Goal: Task Accomplishment & Management: Complete application form

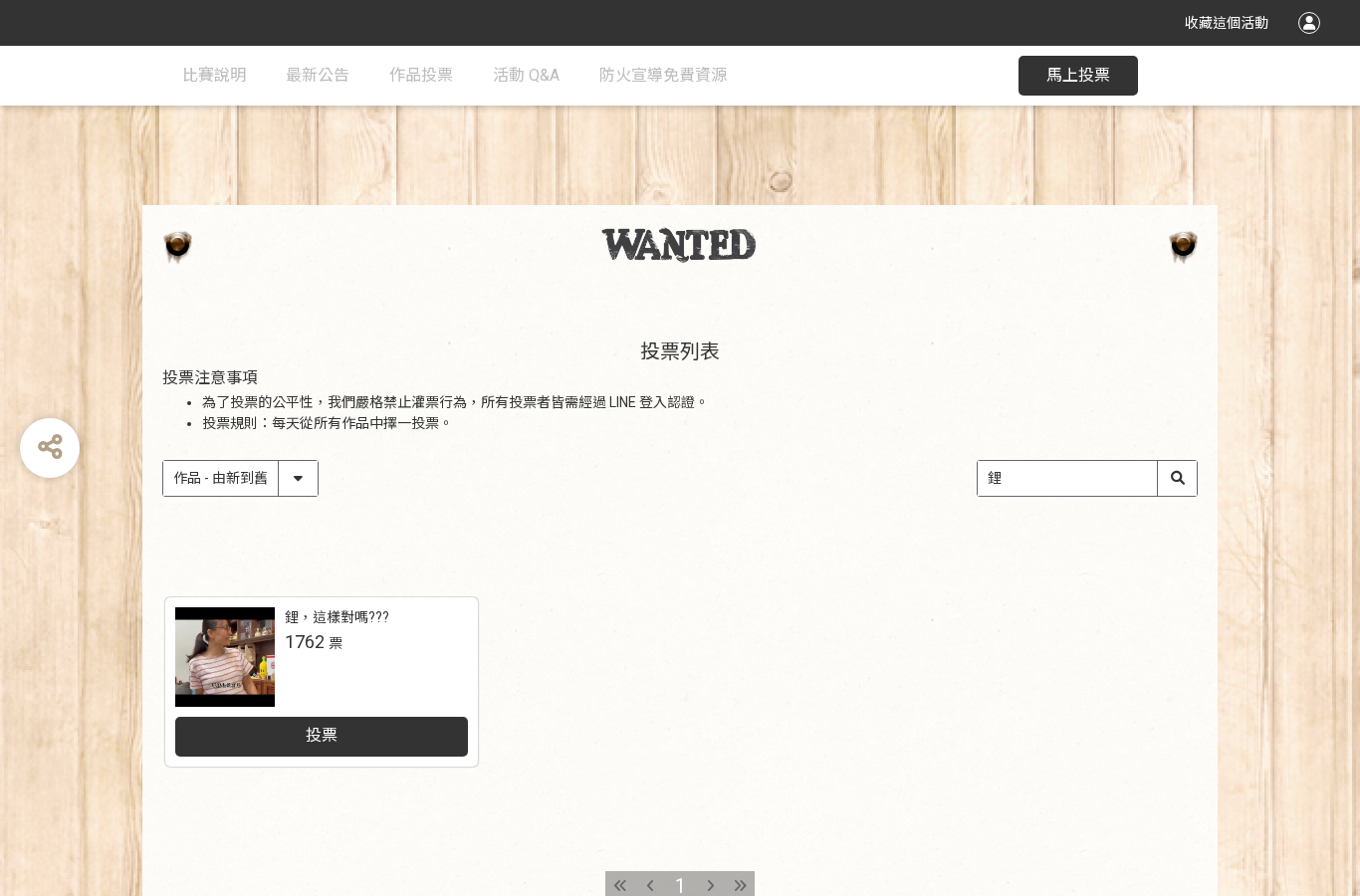
click at [408, 738] on div "投票" at bounding box center [322, 737] width 293 height 40
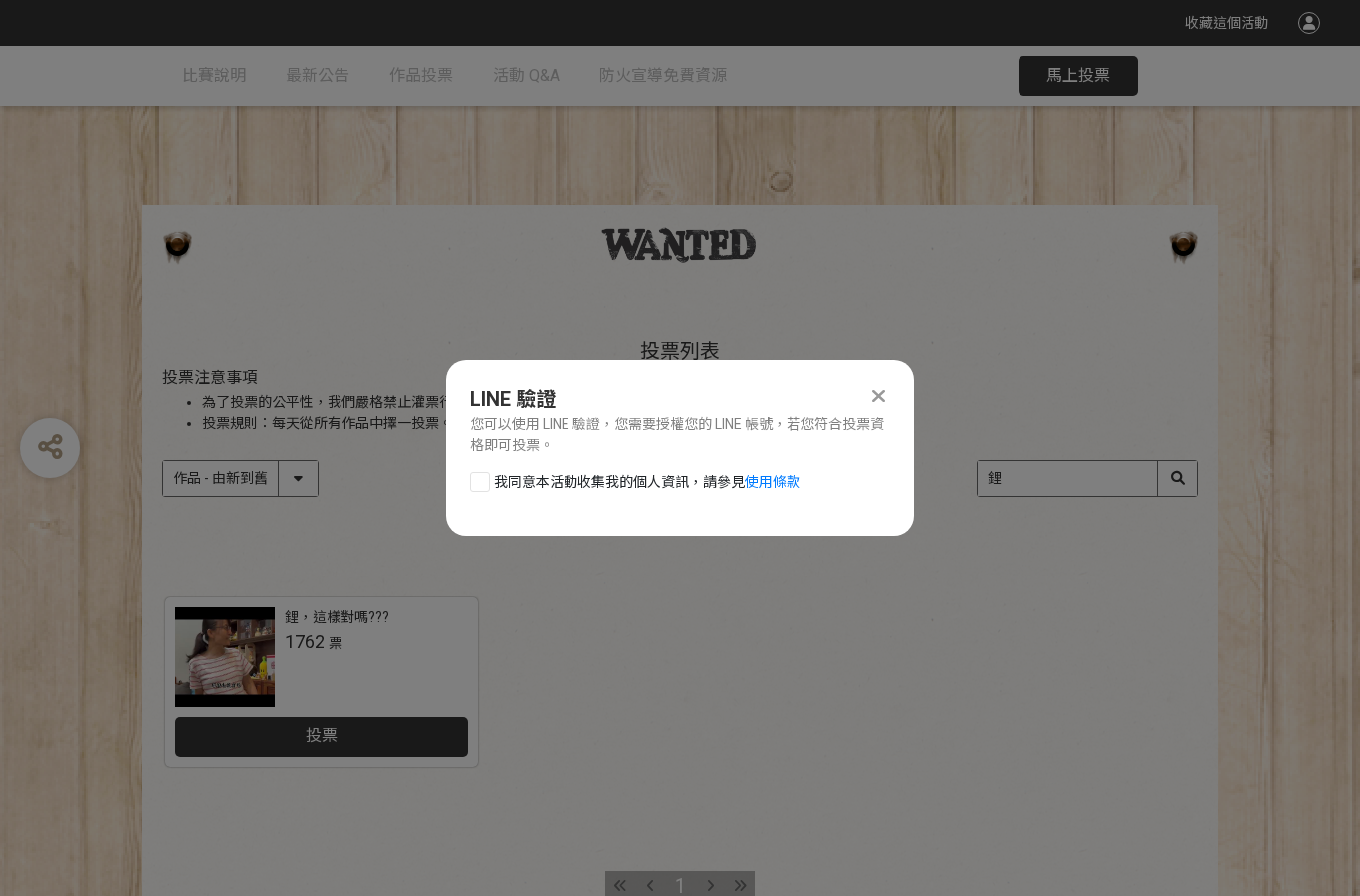
click at [480, 475] on div at bounding box center [480, 482] width 20 height 20
checkbox input "true"
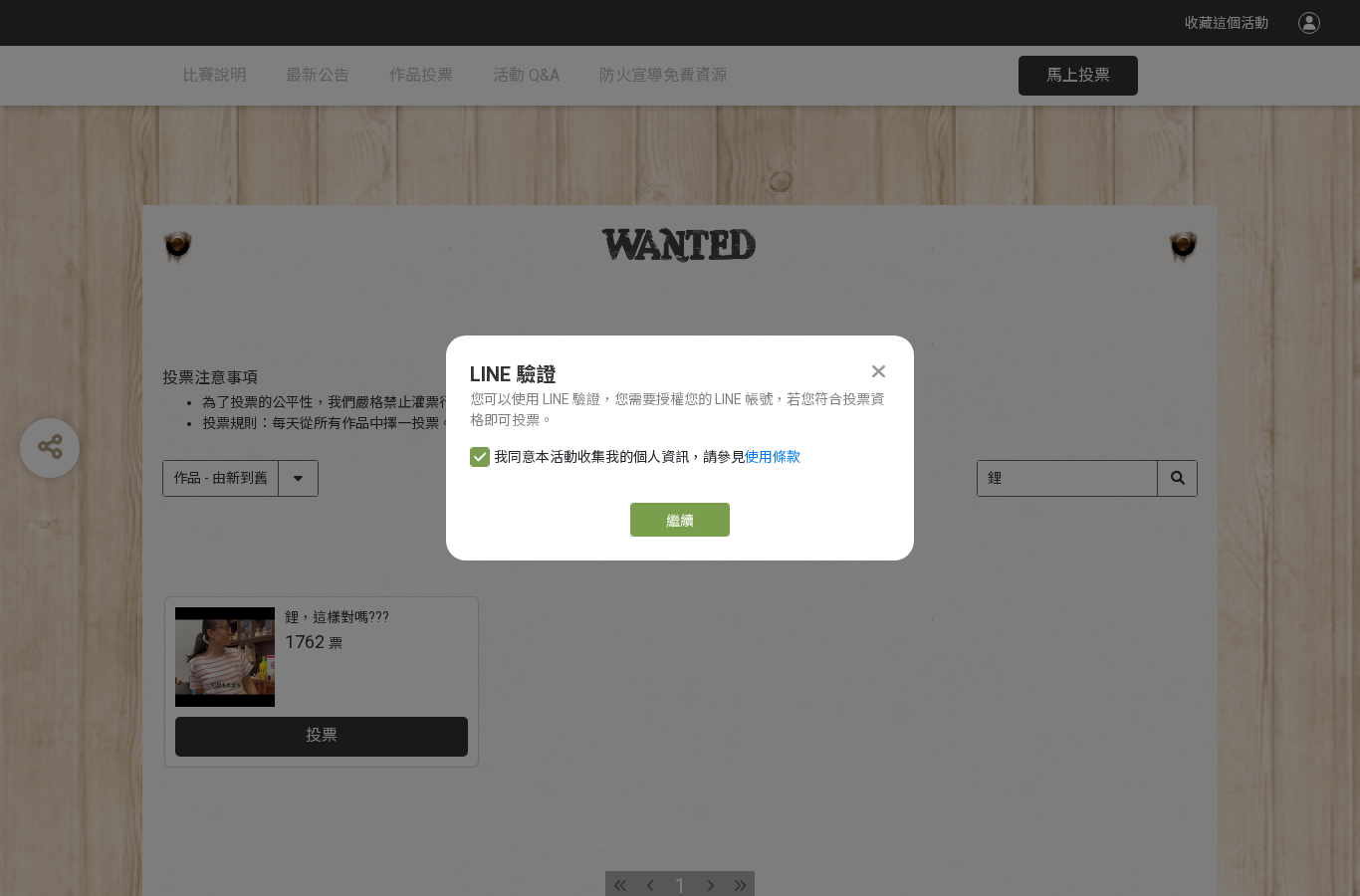
click at [683, 505] on link "繼續" at bounding box center [680, 520] width 100 height 34
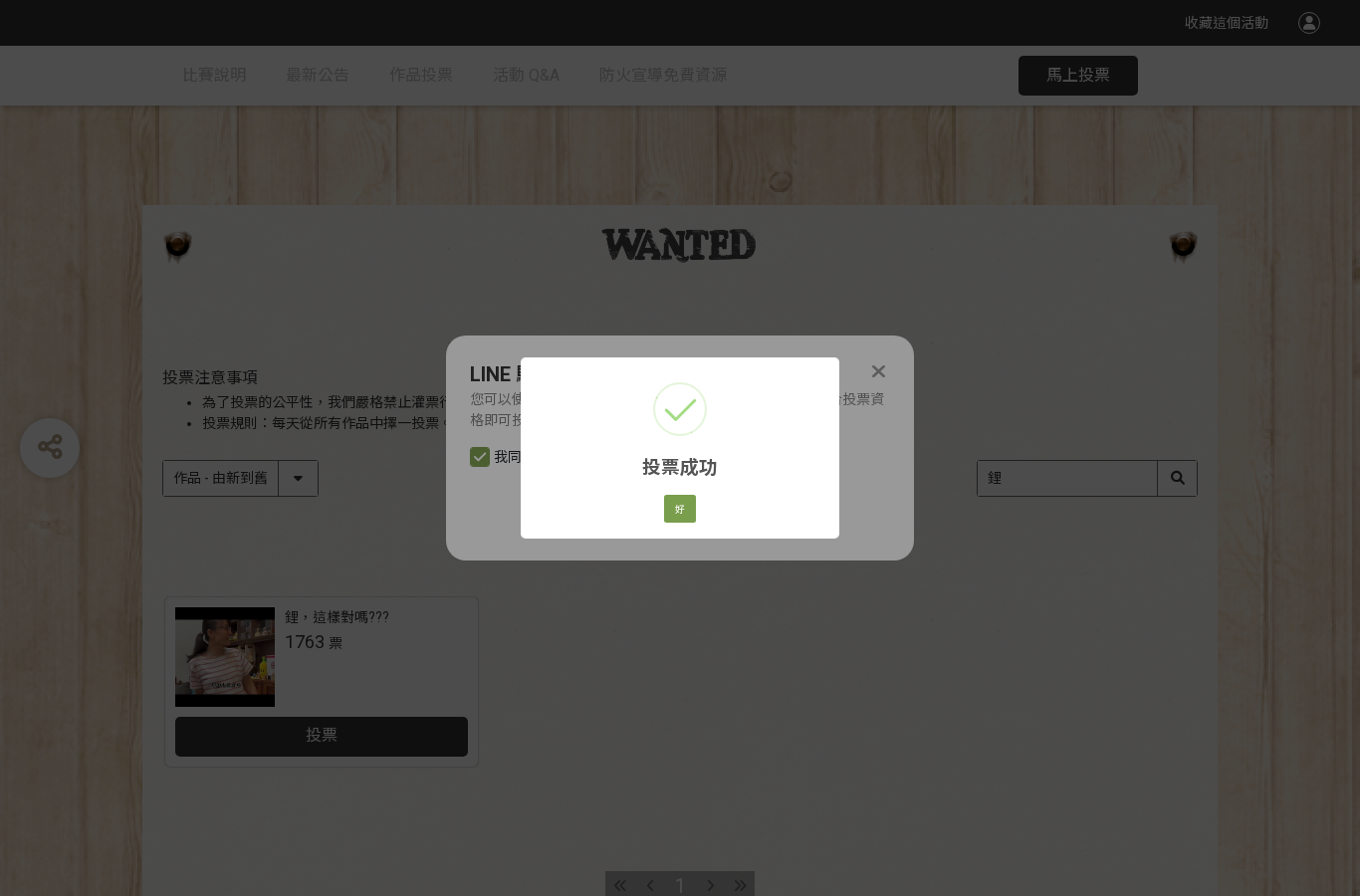
click at [692, 502] on button "好" at bounding box center [680, 509] width 32 height 28
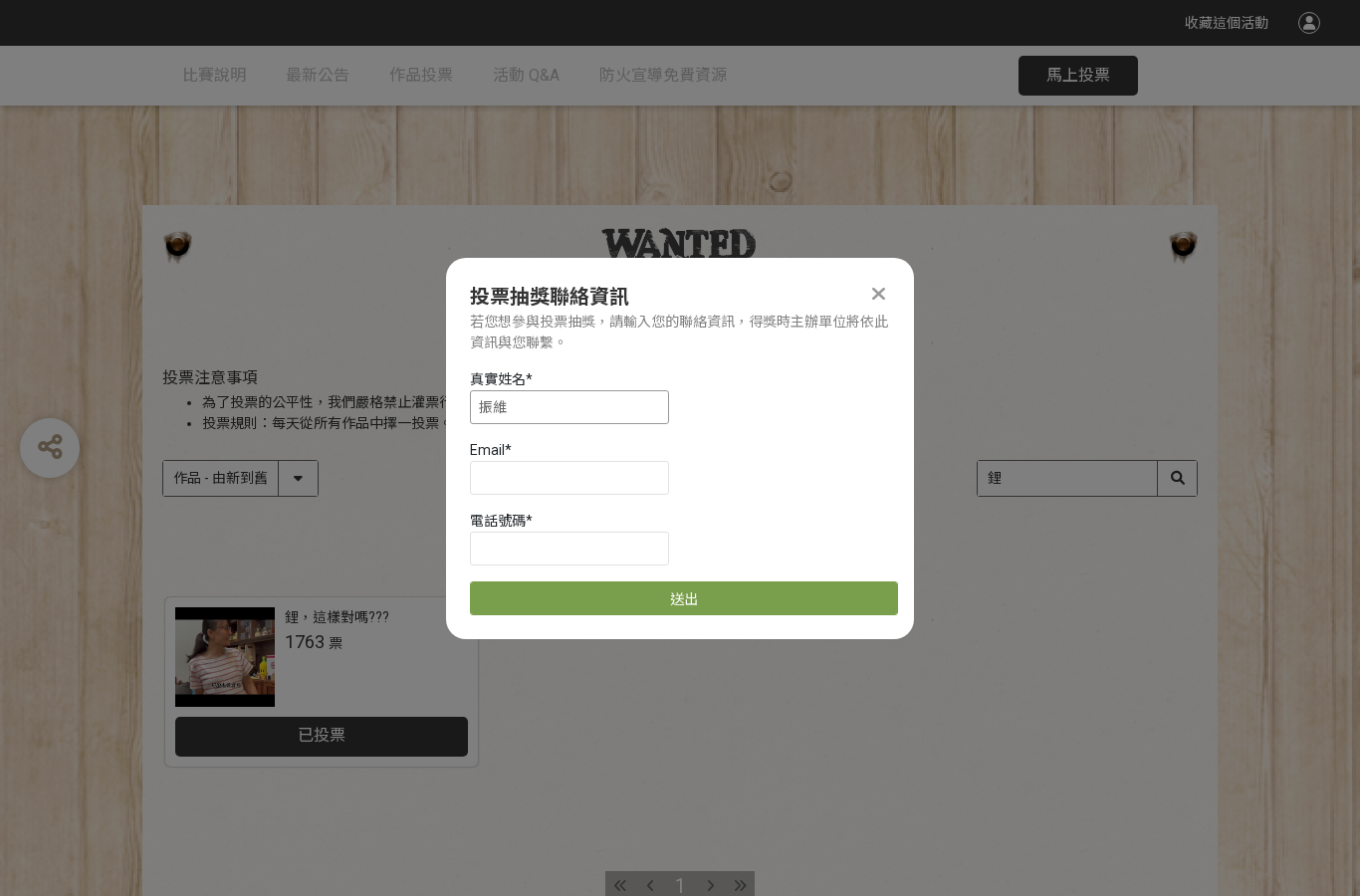
click at [593, 412] on input "振維" at bounding box center [570, 407] width 200 height 34
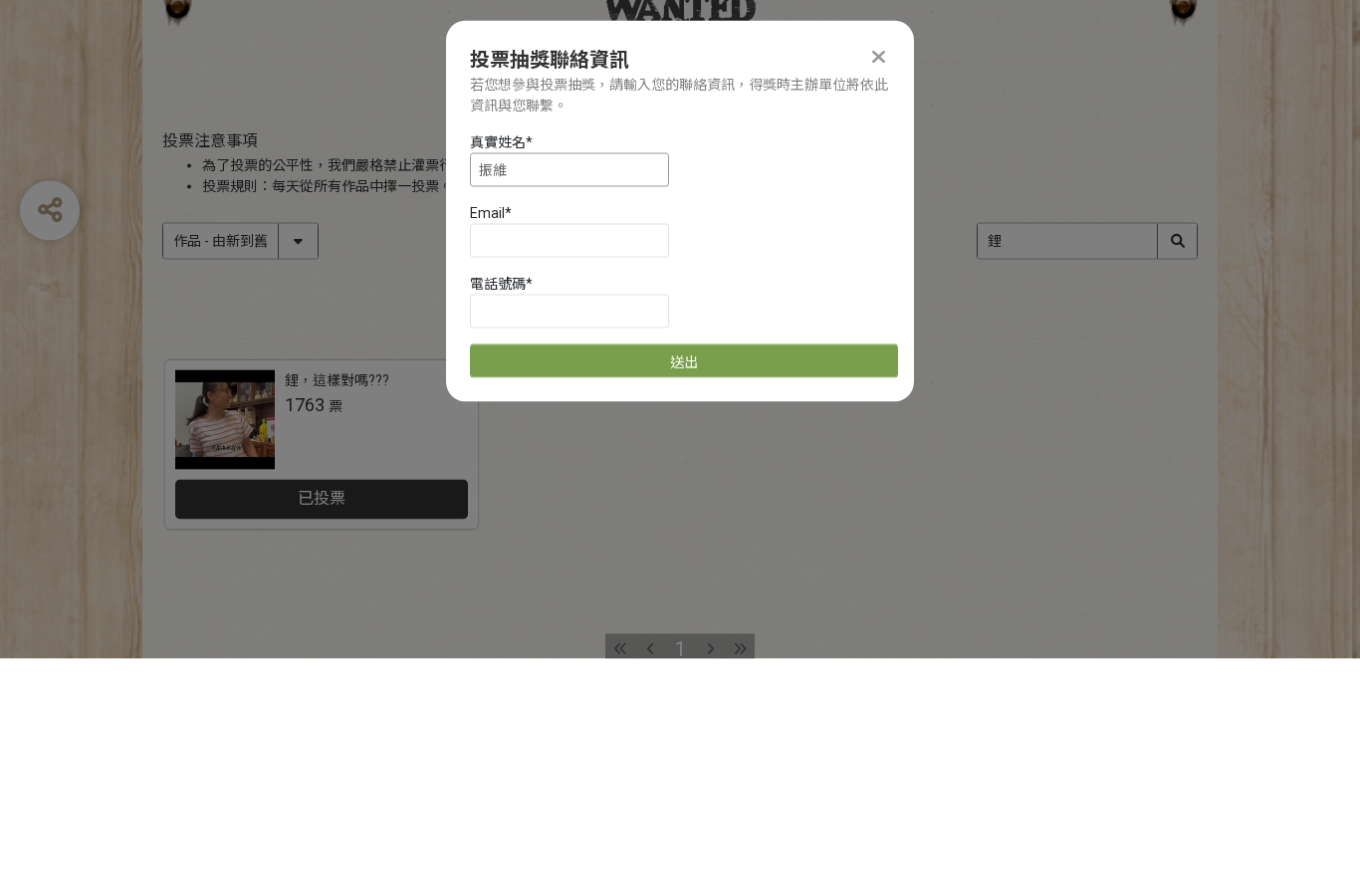
type input "振"
type input "李振維"
click at [588, 461] on input at bounding box center [570, 478] width 200 height 34
type input "[EMAIL_ADDRESS][DOMAIN_NAME]"
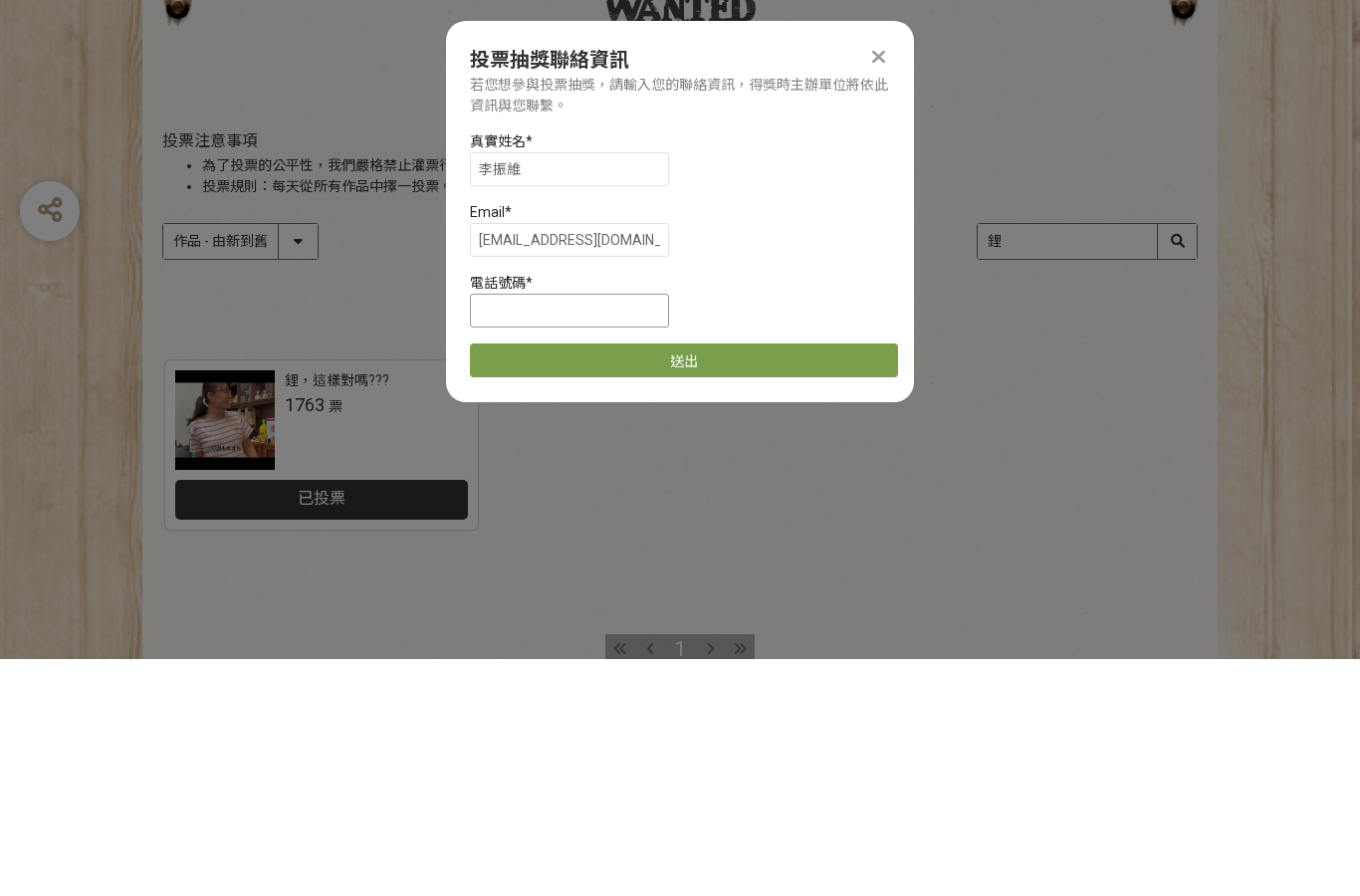
click at [580, 531] on input at bounding box center [570, 548] width 200 height 34
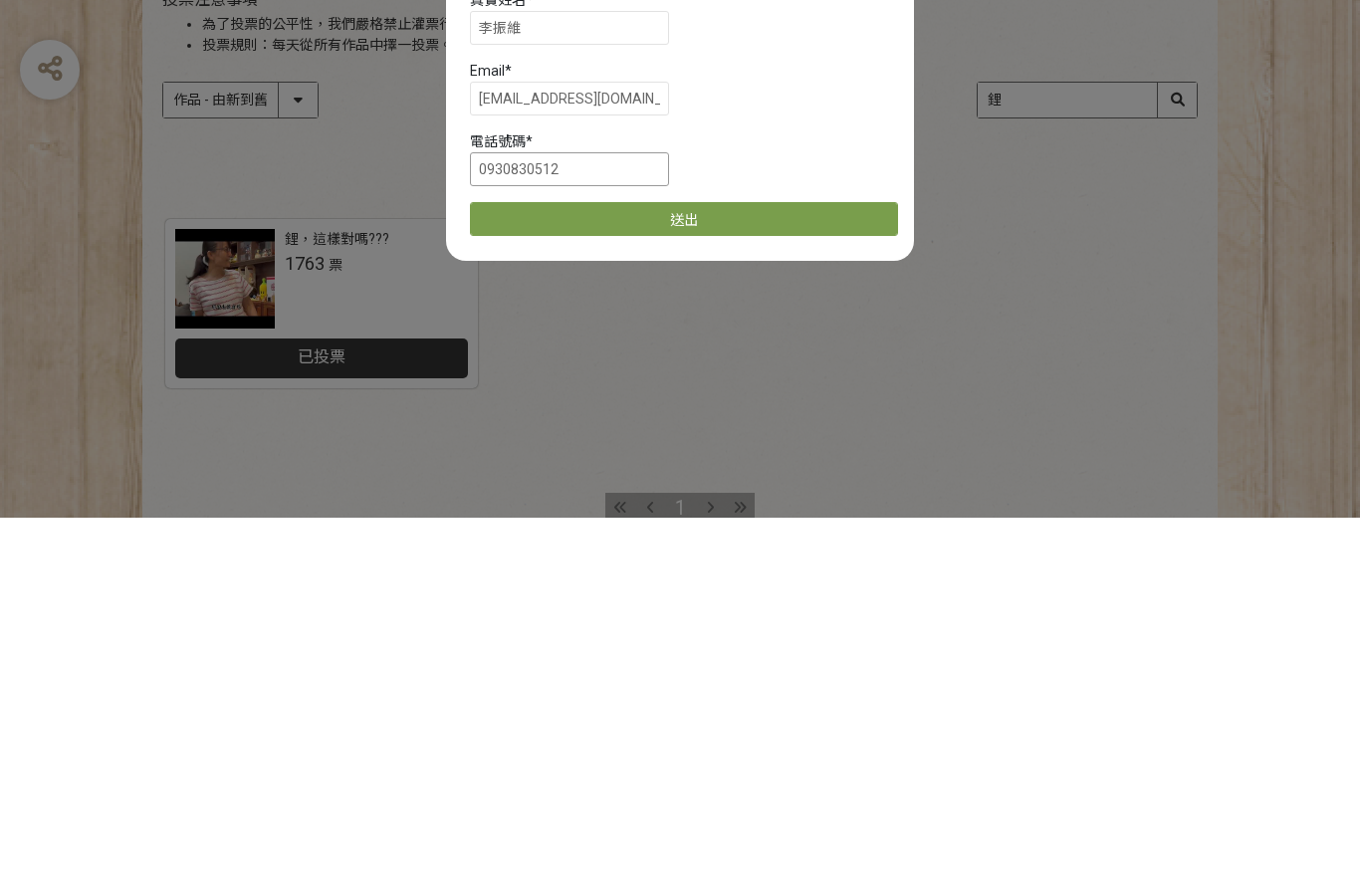
type input "0930830512"
click at [683, 581] on button "送出" at bounding box center [683, 598] width 428 height 34
